Goal: Task Accomplishment & Management: Use online tool/utility

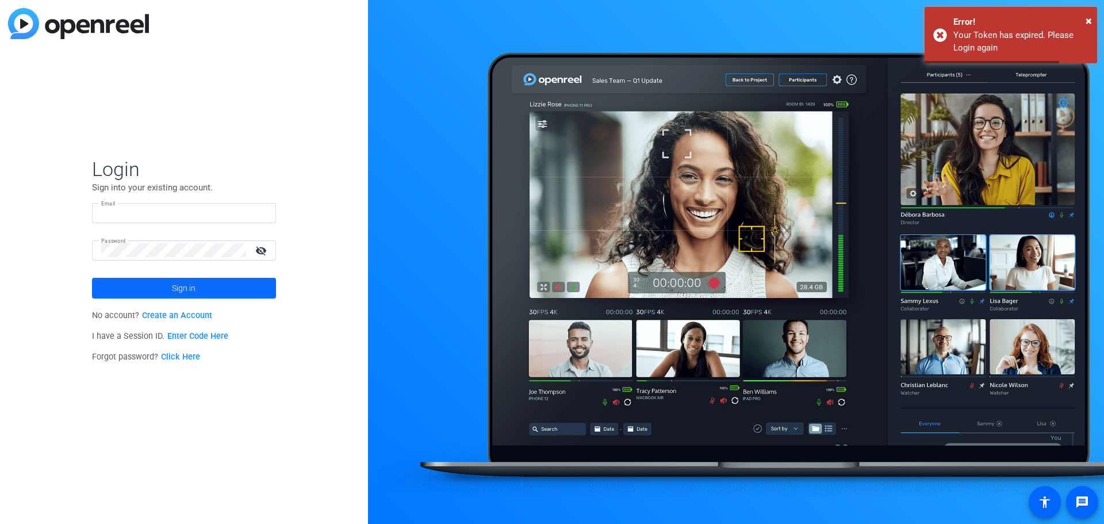
type input "[EMAIL_ADDRESS][DOMAIN_NAME]"
click at [186, 285] on span "Sign in" at bounding box center [184, 288] width 24 height 29
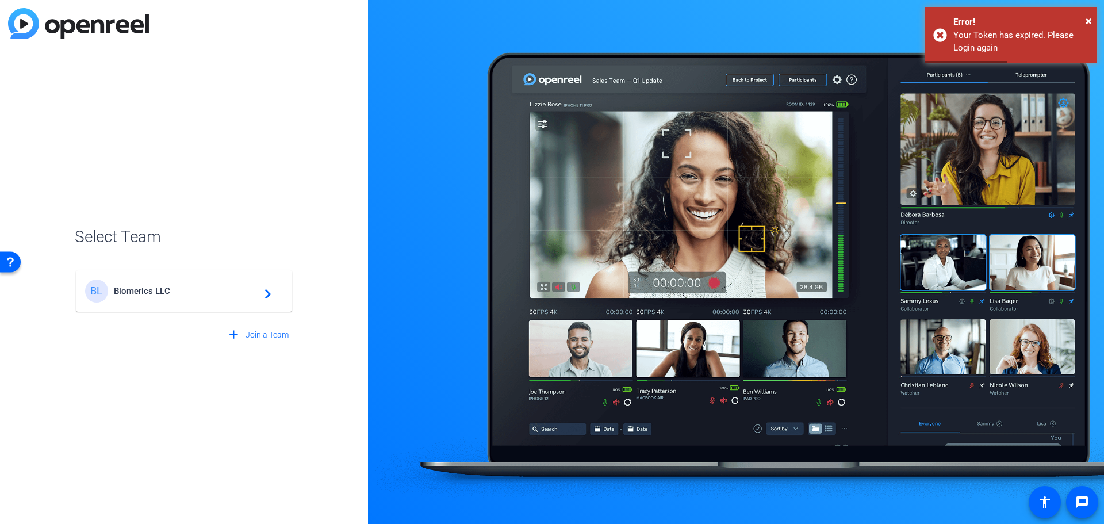
click at [154, 292] on span "Biomerics LLC" at bounding box center [186, 291] width 144 height 10
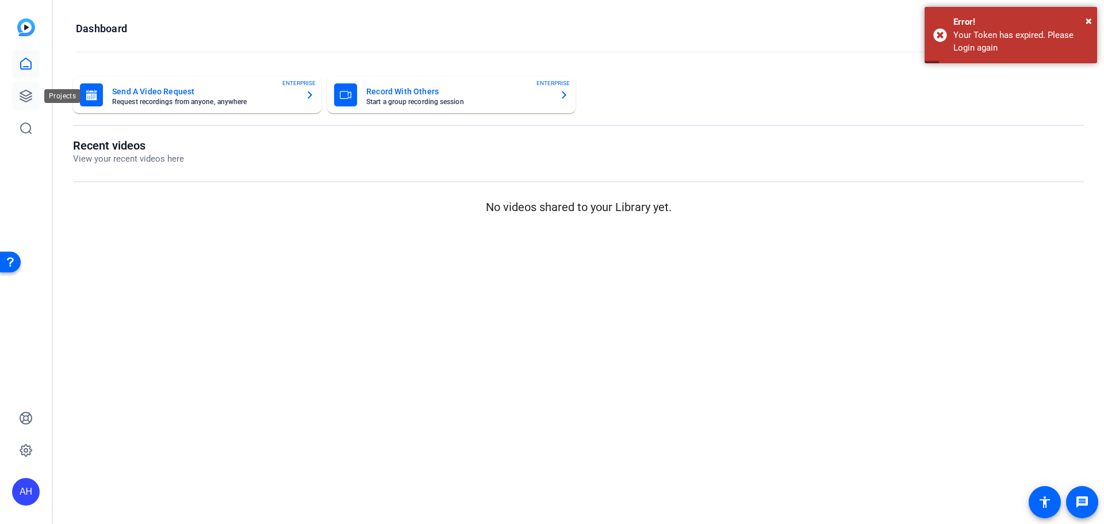
click at [27, 96] on icon at bounding box center [26, 96] width 12 height 12
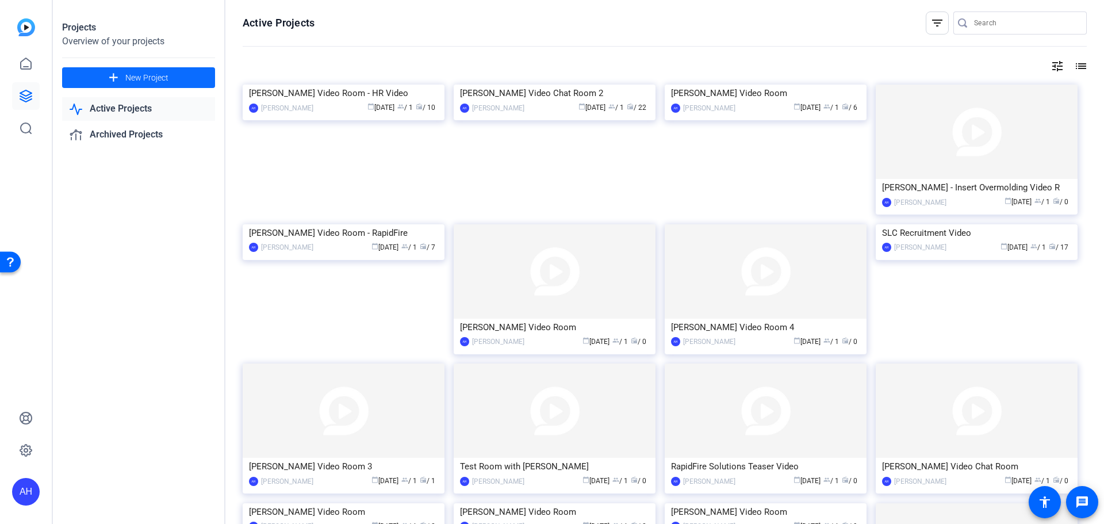
click at [144, 74] on span "New Project" at bounding box center [146, 78] width 43 height 12
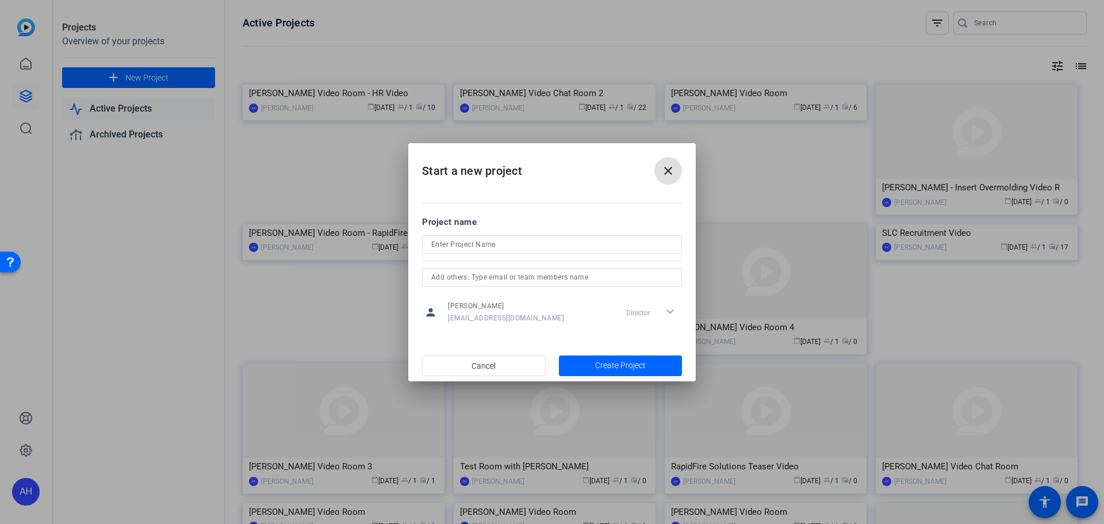
click at [494, 244] on input at bounding box center [552, 245] width 242 height 14
type input "[PERSON_NAME] Video Room"
click at [602, 363] on span "Create Project" at bounding box center [620, 365] width 51 height 12
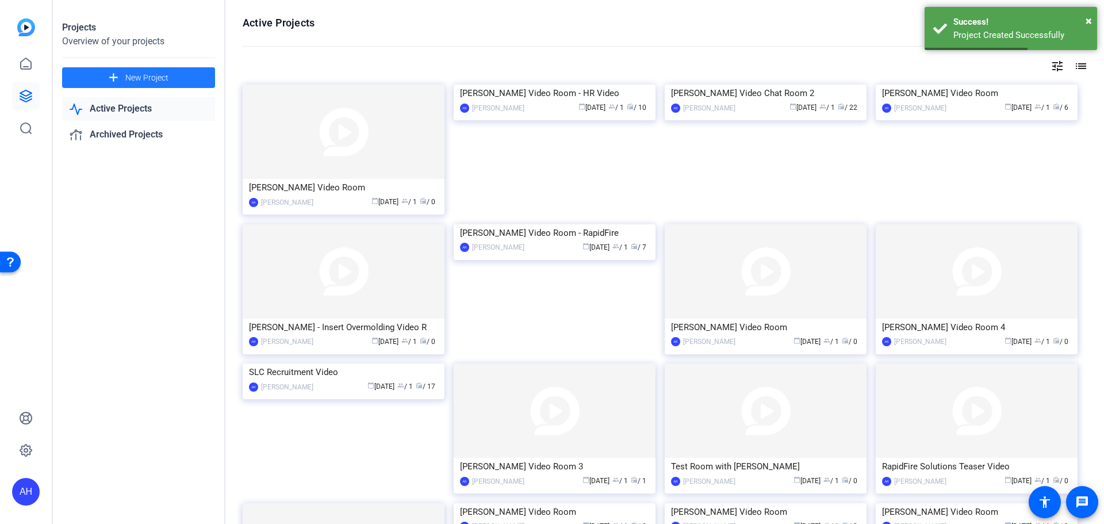
click at [336, 146] on img at bounding box center [344, 132] width 202 height 94
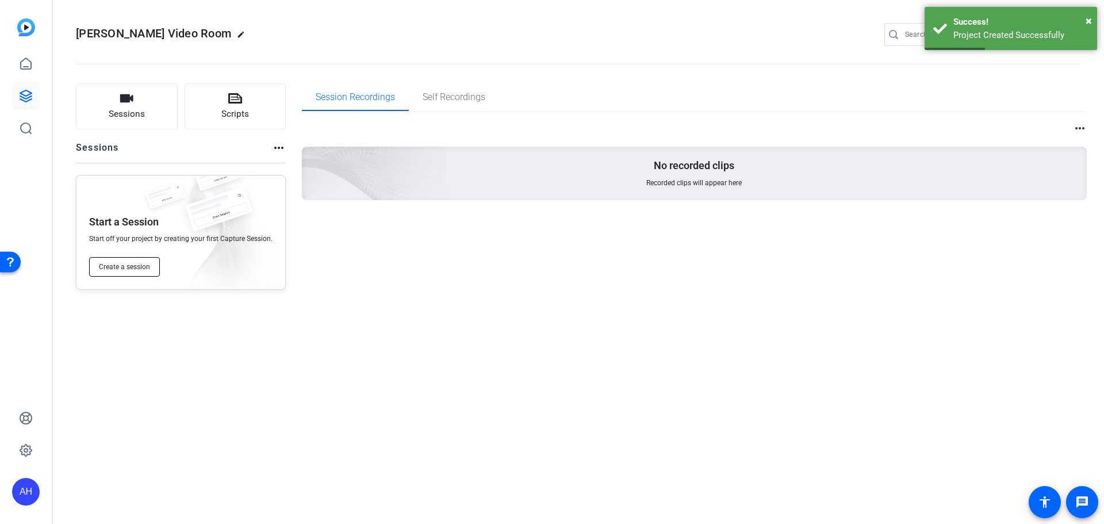
click at [122, 267] on span "Create a session" at bounding box center [124, 266] width 51 height 9
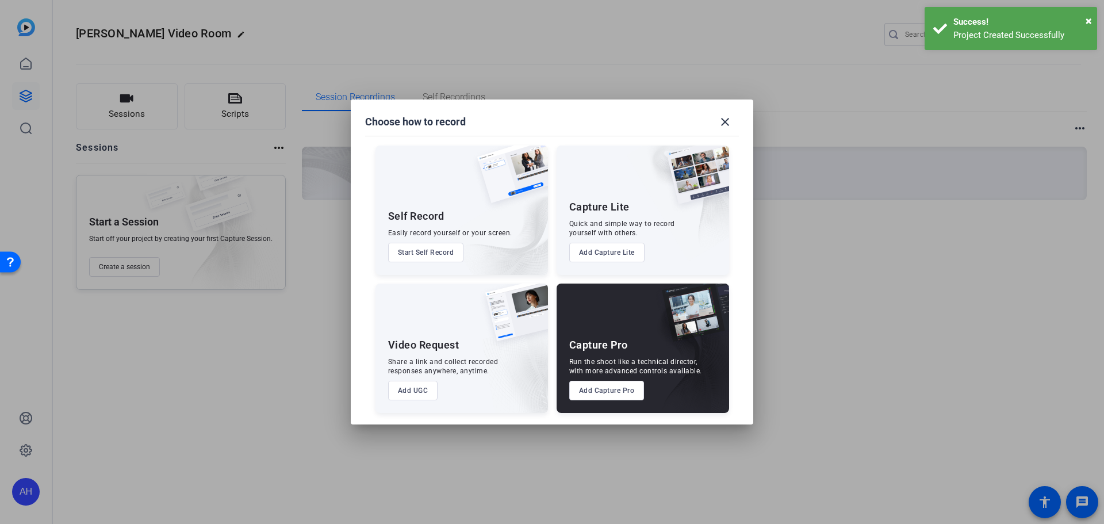
click at [591, 389] on button "Add Capture Pro" at bounding box center [606, 391] width 75 height 20
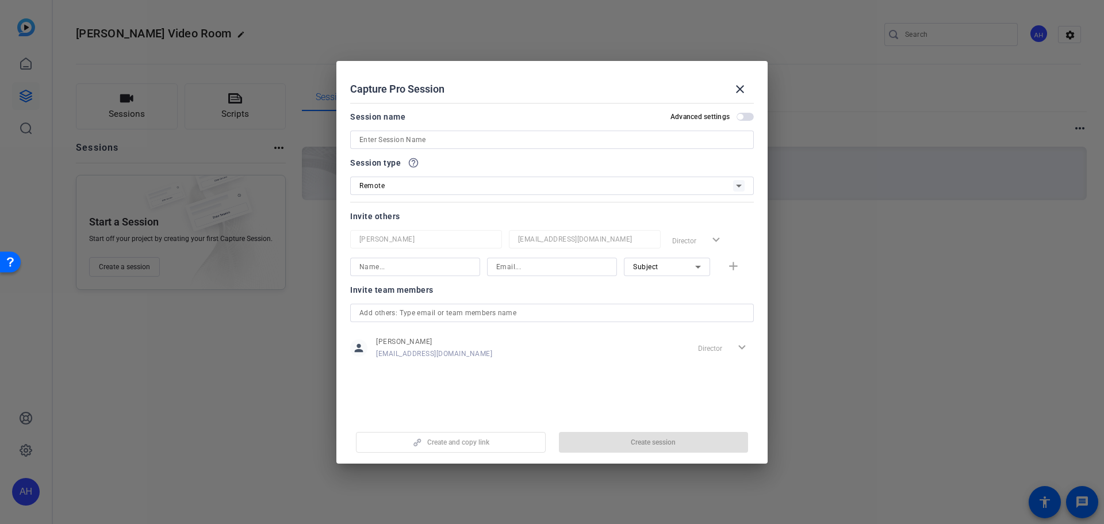
click at [418, 138] on input at bounding box center [551, 140] width 385 height 14
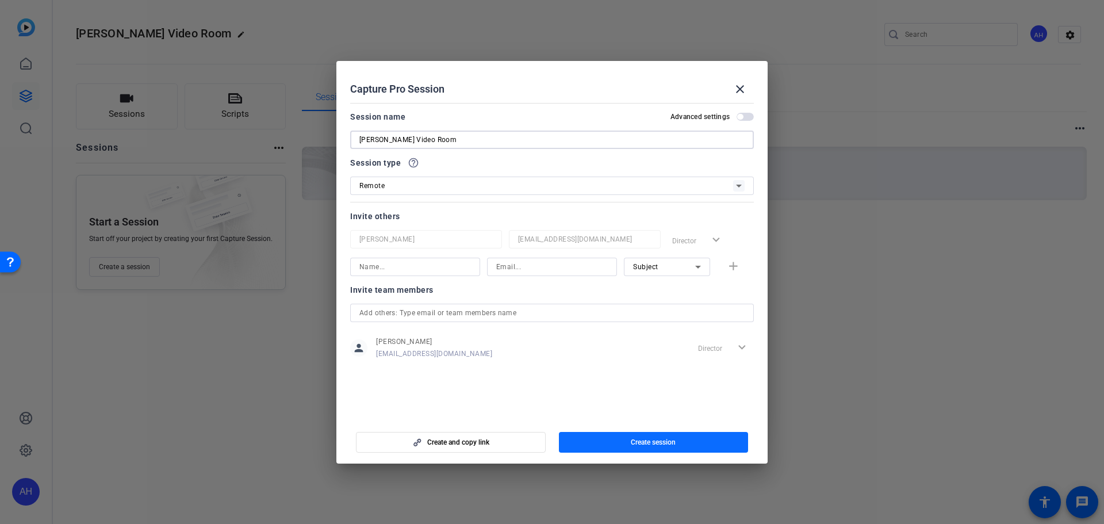
type input "[PERSON_NAME] Video Room"
click at [623, 442] on span "button" at bounding box center [654, 442] width 190 height 28
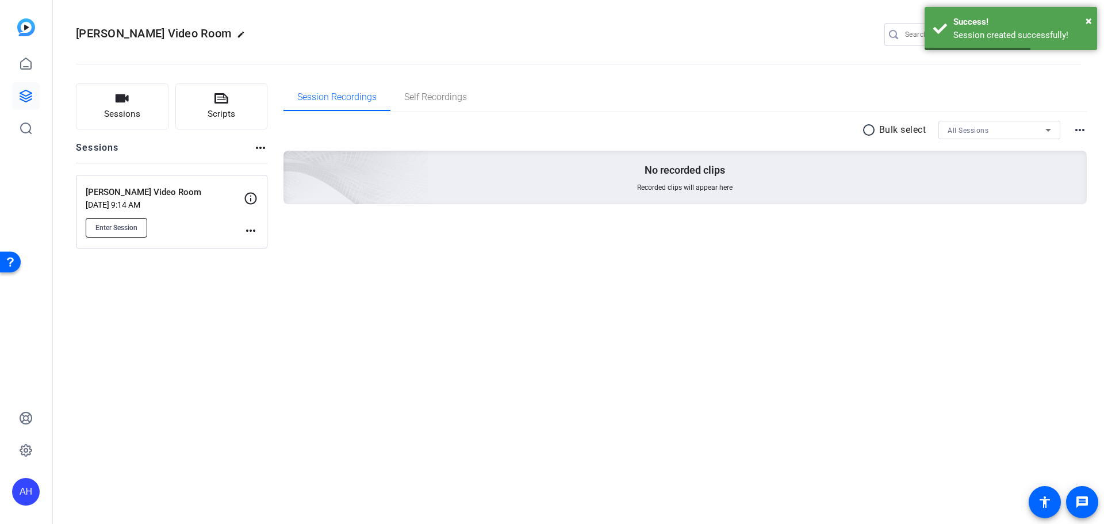
click at [125, 224] on span "Enter Session" at bounding box center [116, 227] width 42 height 9
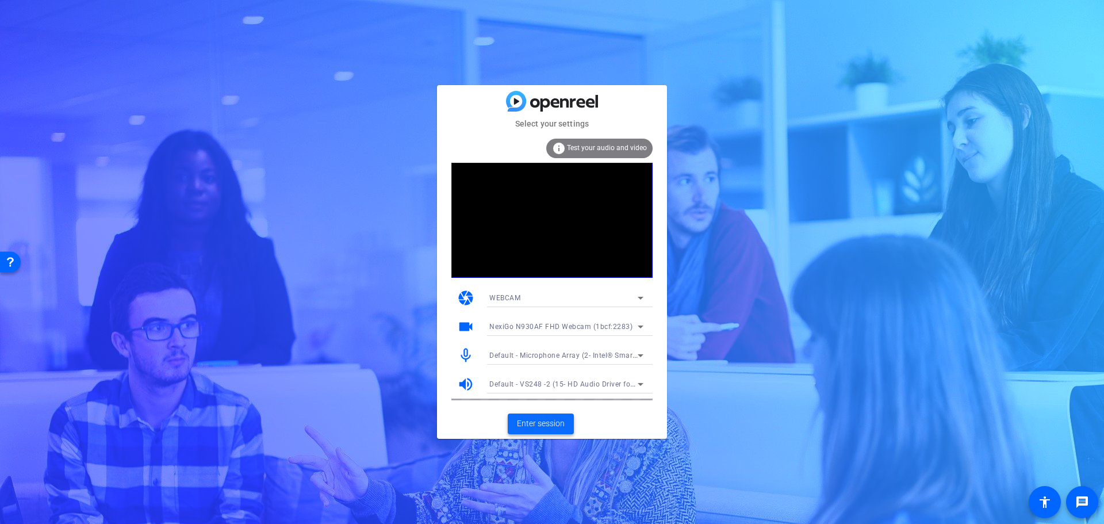
click at [550, 422] on span "Enter session" at bounding box center [541, 424] width 48 height 12
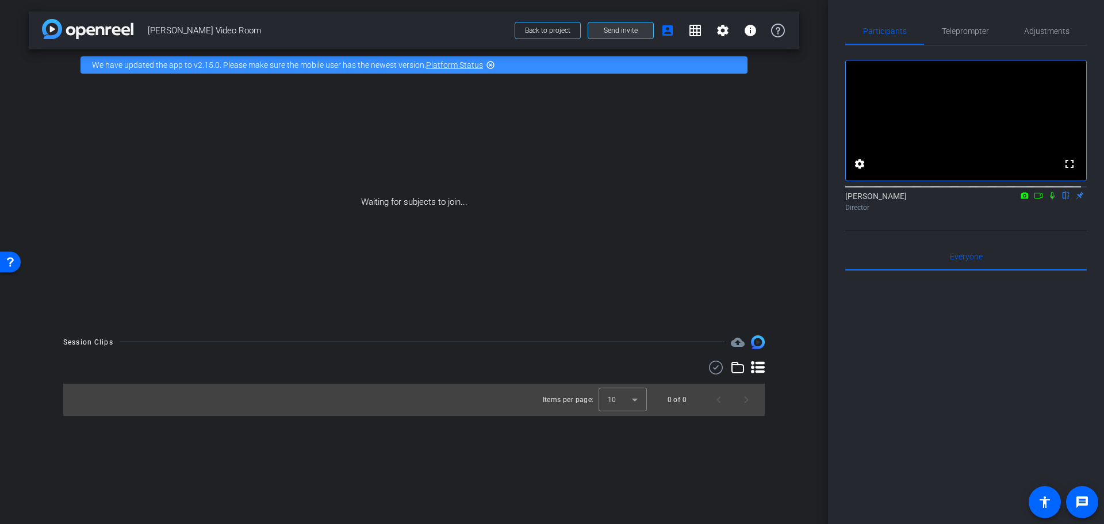
click at [623, 28] on span "Send invite" at bounding box center [621, 30] width 34 height 9
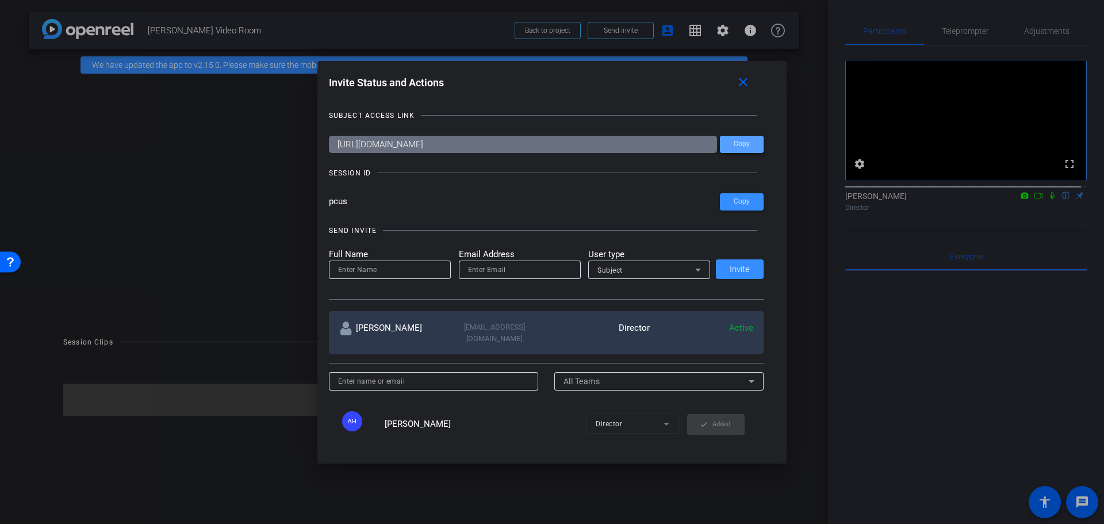
click at [740, 144] on span "Copy" at bounding box center [742, 144] width 16 height 9
click at [357, 272] on input at bounding box center [390, 270] width 104 height 14
type input "Daniel Craven"
type input "dcraven@biomerics.comn"
click at [608, 266] on span "Subject" at bounding box center [610, 270] width 25 height 8
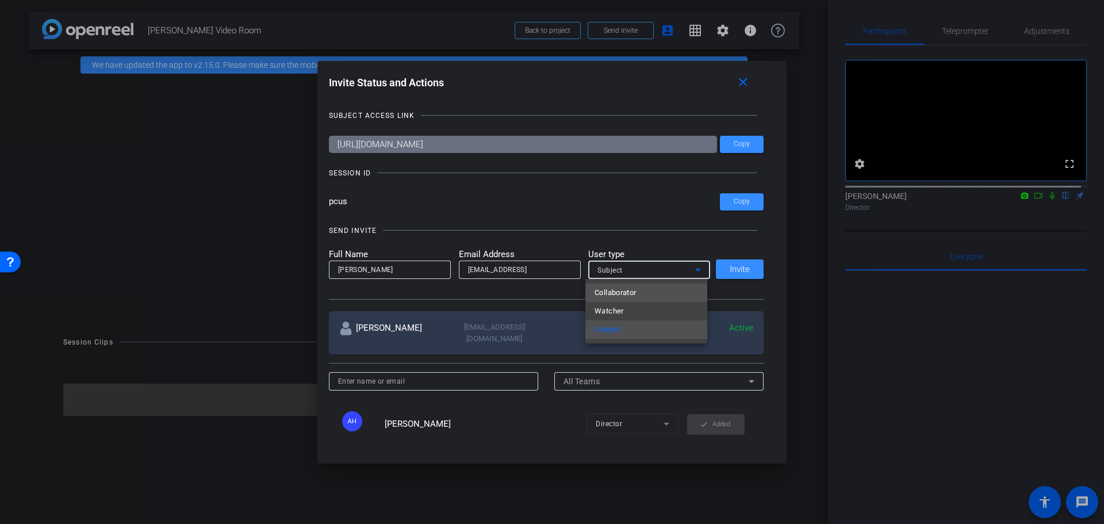
click at [626, 288] on span "Collaborator" at bounding box center [616, 293] width 42 height 14
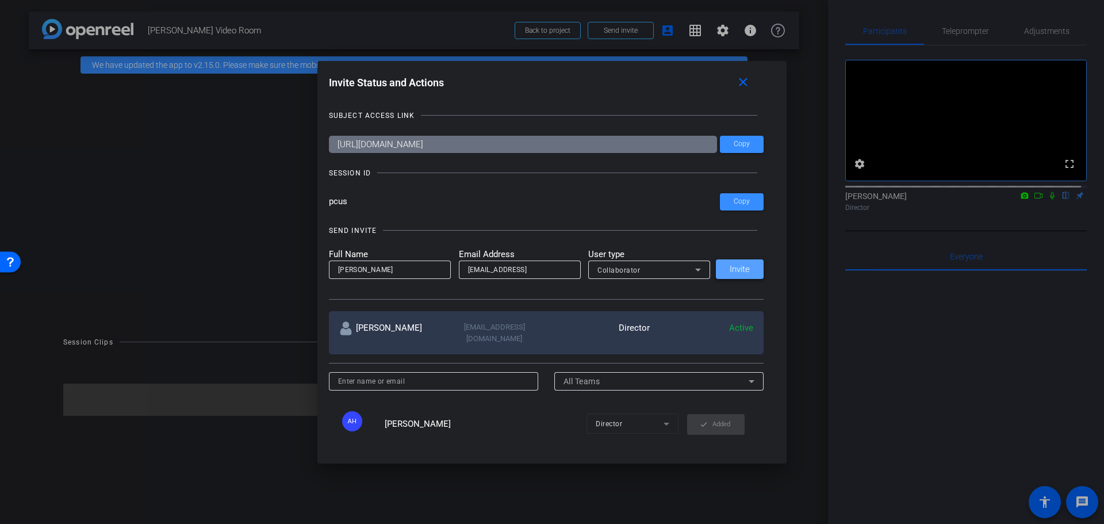
click at [730, 269] on span "Invite" at bounding box center [740, 269] width 20 height 9
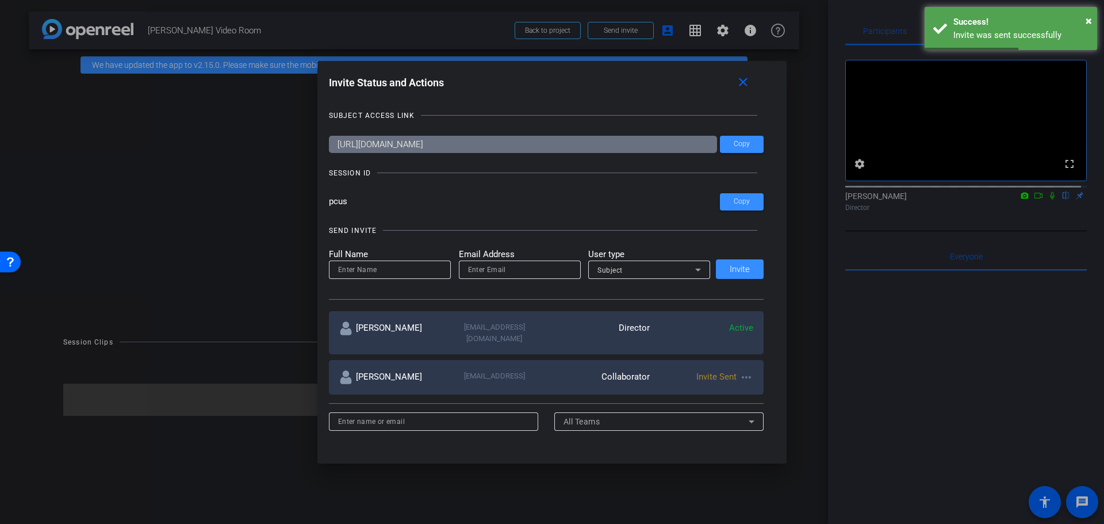
click at [369, 273] on input at bounding box center [390, 270] width 104 height 14
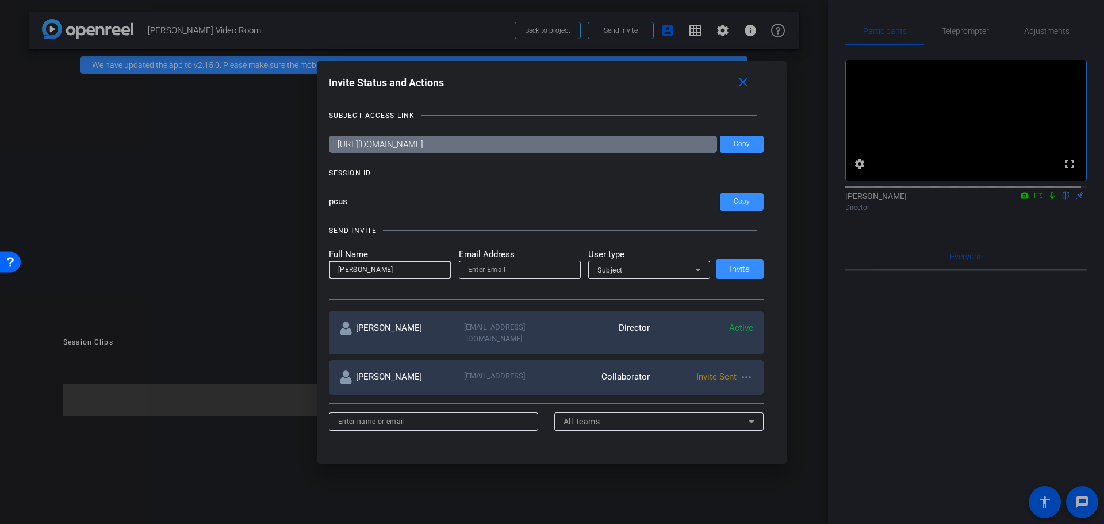
type input "[PERSON_NAME]"
type input "jheelan@biomerics.com"
click at [734, 266] on span "Invite" at bounding box center [740, 269] width 20 height 9
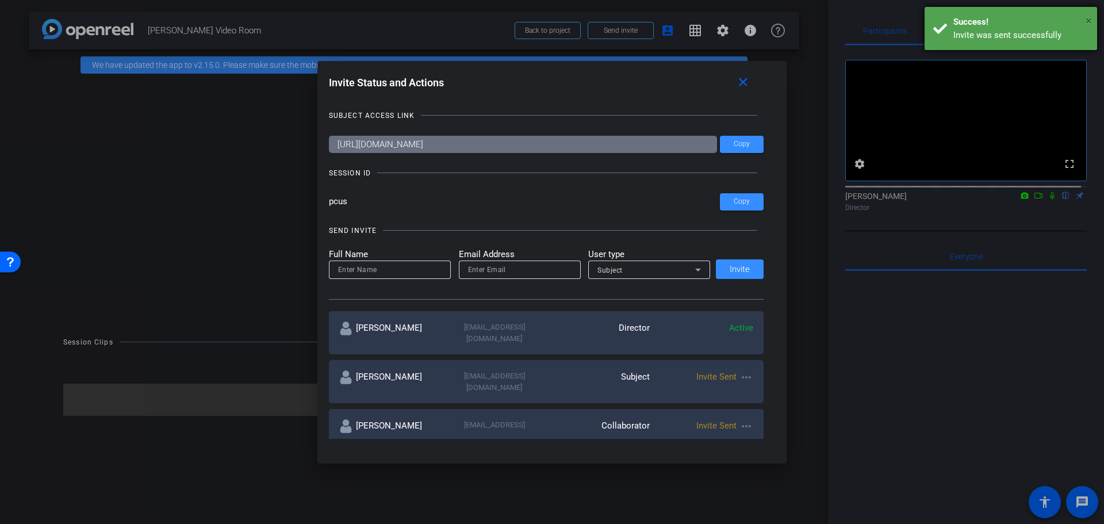
click at [1089, 18] on span "×" at bounding box center [1089, 21] width 6 height 14
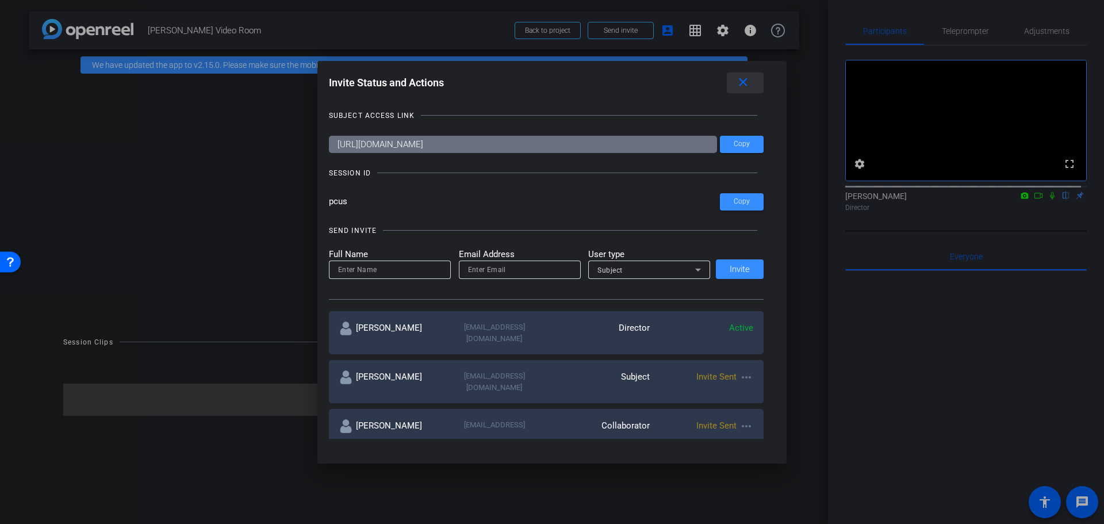
click at [746, 81] on mat-icon "close" at bounding box center [743, 82] width 14 height 14
